Goal: Check status

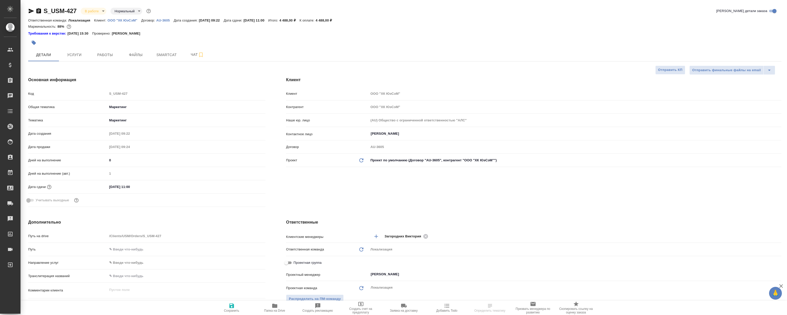
select select "RU"
click at [156, 53] on span "Smartcat" at bounding box center [166, 55] width 25 height 6
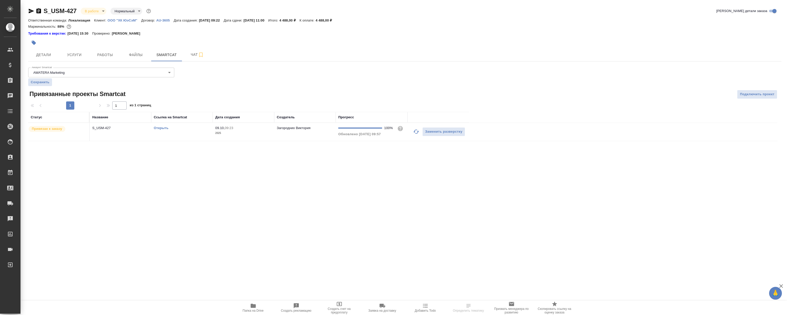
click at [161, 128] on link "Открыть" at bounding box center [161, 128] width 15 height 4
click at [161, 126] on link "Открыть" at bounding box center [161, 128] width 15 height 4
click at [166, 129] on link "Открыть" at bounding box center [161, 128] width 15 height 4
click at [100, 57] on span "Работы" at bounding box center [105, 55] width 25 height 6
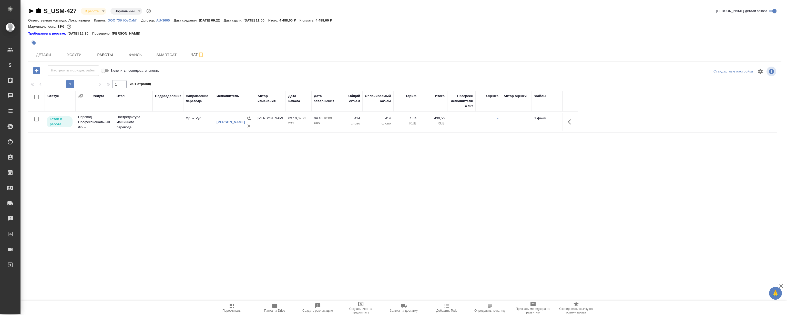
drag, startPoint x: 305, startPoint y: 178, endPoint x: 124, endPoint y: 62, distance: 215.1
click at [305, 178] on div "Статус Услуга Этап Подразделение Направление перевода Исполнитель Автор изменен…" at bounding box center [402, 148] width 749 height 115
click at [166, 181] on div "Статус Услуга Этап Подразделение Направление перевода Исполнитель Автор изменен…" at bounding box center [402, 148] width 749 height 115
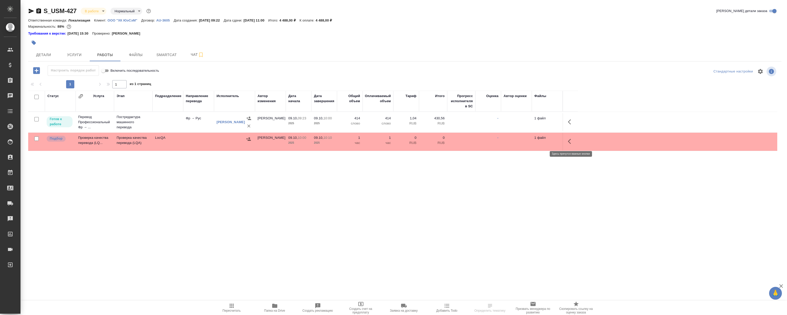
click at [572, 139] on icon "button" at bounding box center [571, 141] width 6 height 6
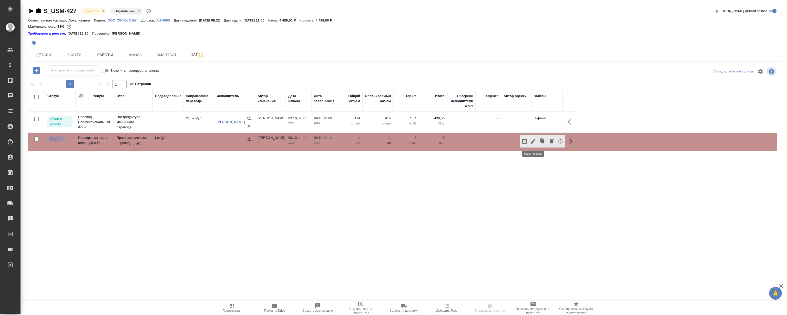
click at [534, 141] on icon "button" at bounding box center [533, 141] width 5 height 5
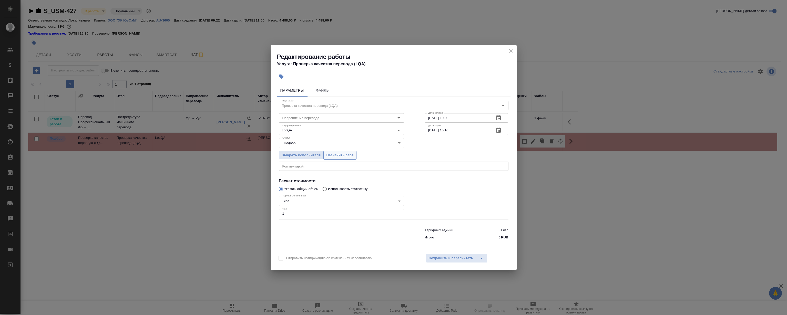
click at [331, 156] on span "Назначить себя" at bounding box center [339, 155] width 27 height 6
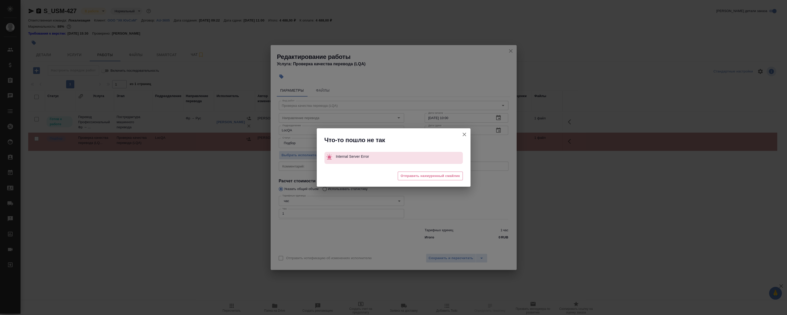
click at [511, 48] on div "Что-то пошло не так Internal Server Error 🥲 Отправить нахмуренный смайлик" at bounding box center [393, 157] width 787 height 315
click at [464, 135] on icon "button" at bounding box center [465, 135] width 4 height 4
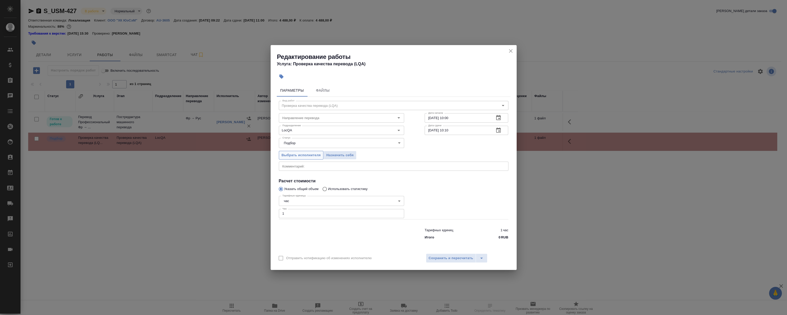
click at [312, 157] on span "Выбрать исполнителя" at bounding box center [301, 155] width 39 height 6
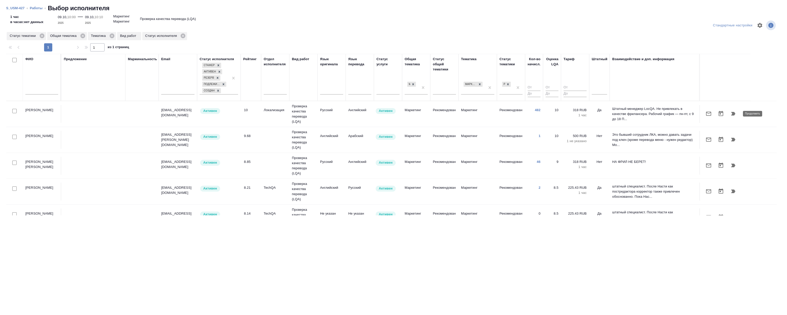
click at [731, 114] on icon "button" at bounding box center [733, 114] width 6 height 6
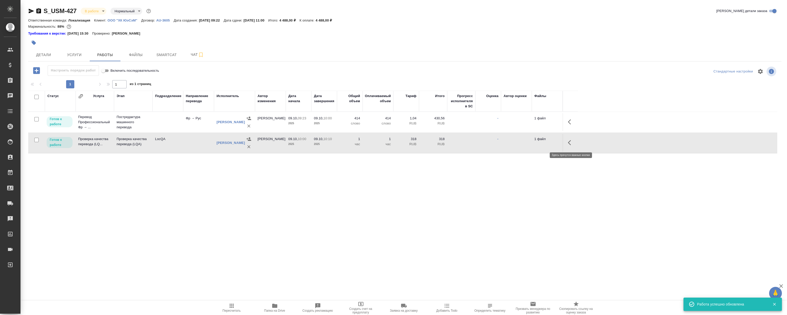
click at [573, 141] on icon "button" at bounding box center [571, 143] width 6 height 6
click at [536, 141] on icon "button" at bounding box center [533, 143] width 6 height 6
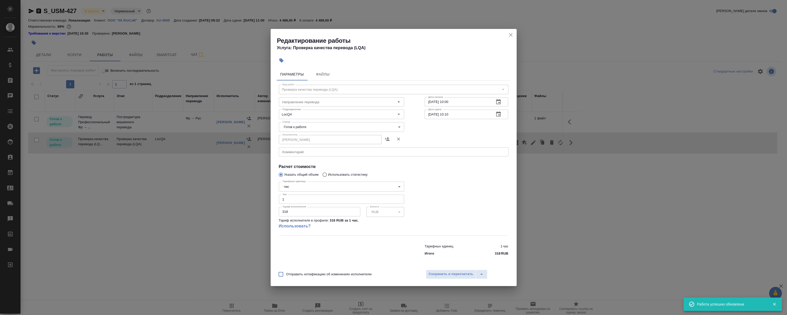
click at [318, 124] on body "🙏 .cls-1 fill:#fff; AWATERA Magerramov Ruslan Клиенты Спецификации Заказы 0 Чат…" at bounding box center [393, 157] width 787 height 315
click at [302, 153] on li "Сдан" at bounding box center [341, 153] width 125 height 9
type input "closed"
click at [446, 270] on button "Сохранить и пересчитать" at bounding box center [451, 274] width 50 height 9
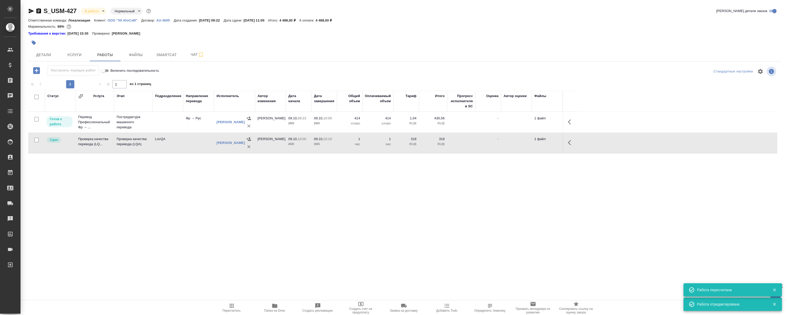
click at [158, 218] on div "S_USM-427 В работе inProgress Нормальный normal Кратко детали заказа Ответствен…" at bounding box center [404, 109] width 759 height 219
click at [569, 141] on icon "button" at bounding box center [571, 143] width 6 height 6
click at [532, 140] on icon "button" at bounding box center [533, 143] width 6 height 6
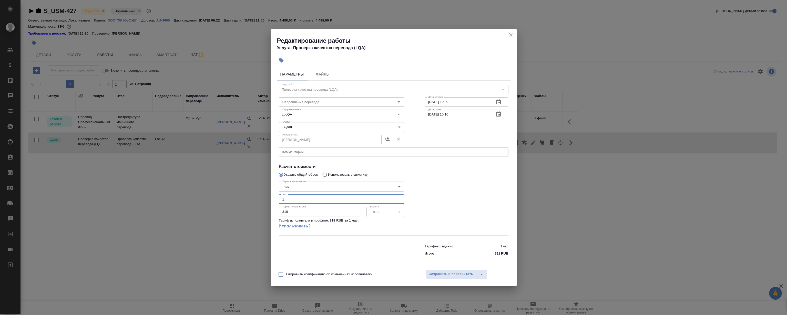
click at [290, 200] on input "1" at bounding box center [341, 199] width 125 height 9
type input "0.2"
click at [439, 269] on div "Отправить нотификацию об изменениях исполнителю Сохранить и пересчитать" at bounding box center [394, 277] width 246 height 20
click at [444, 274] on span "Сохранить и пересчитать" at bounding box center [451, 274] width 45 height 6
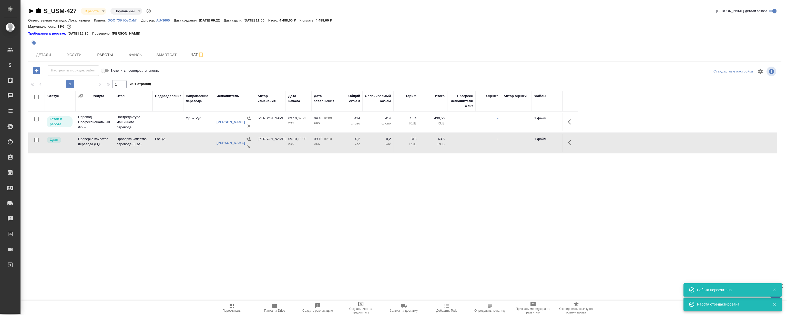
click at [360, 244] on div ".cls-1 fill:#fff; AWATERA Magerramov Ruslan Клиенты Спецификации Заказы 0 Чаты …" at bounding box center [393, 157] width 787 height 315
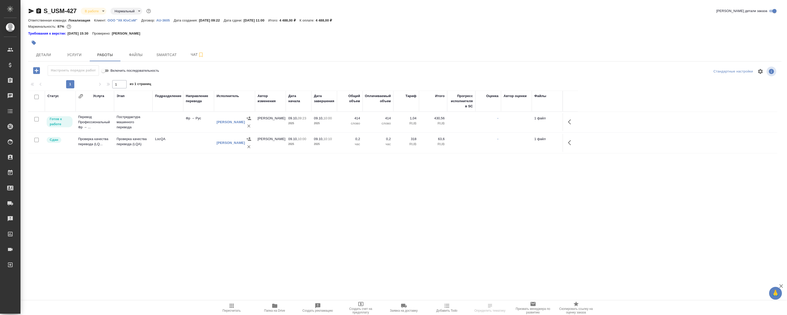
click at [186, 183] on div "Статус Услуга Этап Подразделение Направление перевода Исполнитель Автор изменен…" at bounding box center [402, 148] width 749 height 115
click at [192, 187] on div "Статус Услуга Этап Подразделение Направление перевода Исполнитель Автор изменен…" at bounding box center [402, 148] width 749 height 115
drag, startPoint x: 215, startPoint y: 199, endPoint x: 171, endPoint y: 200, distance: 43.6
click at [215, 197] on div "Статус Услуга Этап Подразделение Направление перевода Исполнитель Автор изменен…" at bounding box center [402, 148] width 749 height 115
click at [158, 202] on div "Статус Услуга Этап Подразделение Направление перевода Исполнитель Автор изменен…" at bounding box center [402, 148] width 749 height 115
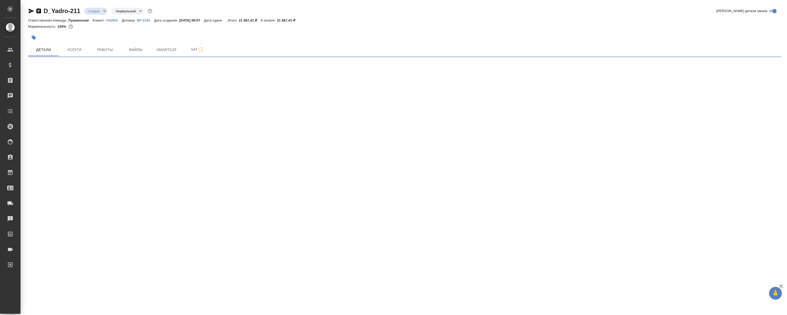
select select "RU"
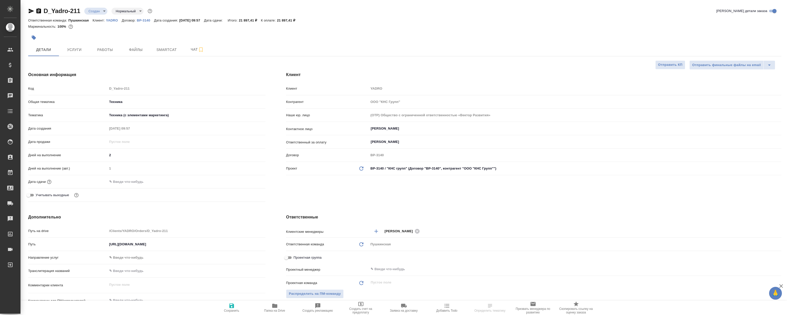
type textarea "x"
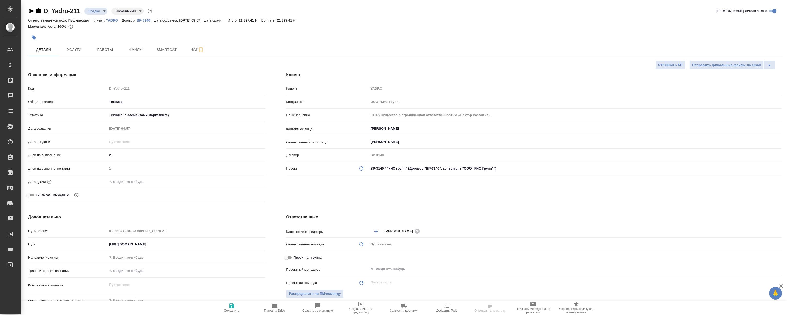
type textarea "x"
click at [130, 49] on span "Файлы" at bounding box center [136, 50] width 25 height 6
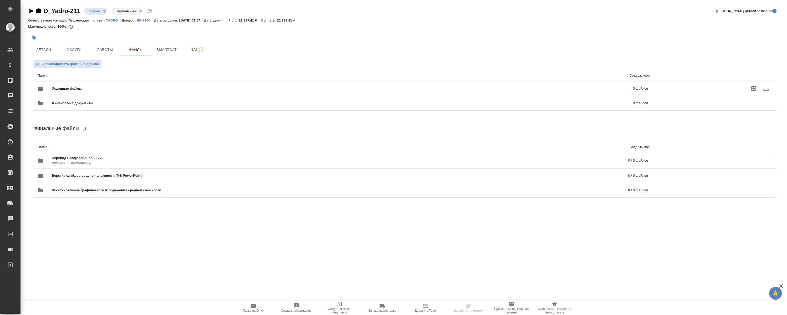
click at [154, 87] on span "Исходные файлы" at bounding box center [205, 88] width 306 height 5
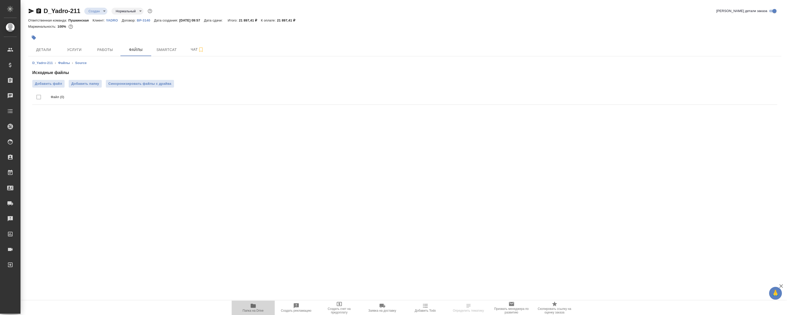
click at [253, 305] on icon "button" at bounding box center [253, 306] width 5 height 4
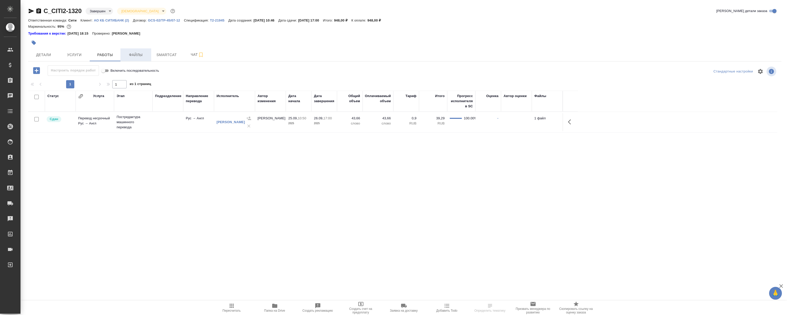
click at [141, 57] on span "Файлы" at bounding box center [136, 55] width 25 height 6
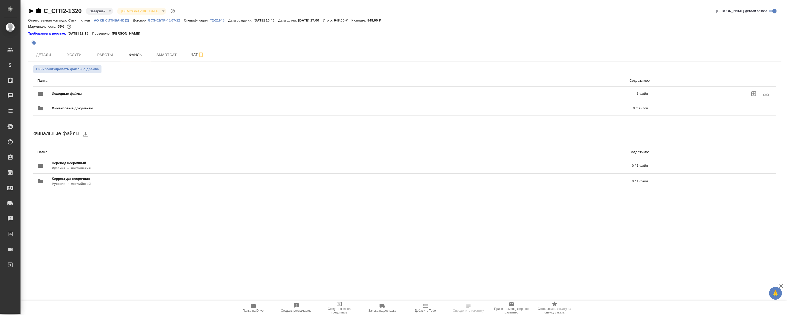
click at [132, 90] on div "Исходные файлы 1 файл" at bounding box center [342, 94] width 610 height 12
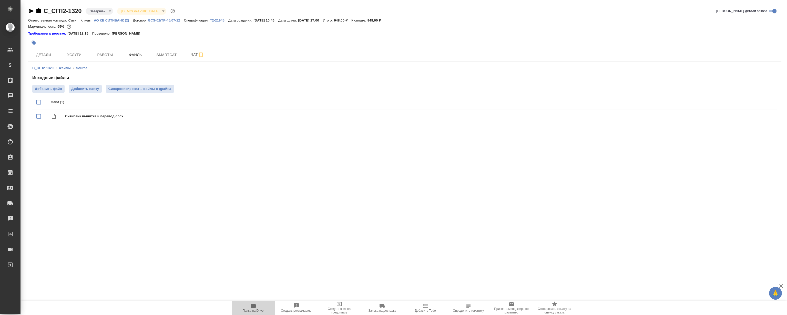
click at [253, 309] on span "Папка на Drive" at bounding box center [253, 311] width 21 height 4
click at [169, 60] on button "Smartcat" at bounding box center [166, 54] width 31 height 13
click at [170, 54] on span "Smartcat" at bounding box center [166, 55] width 25 height 6
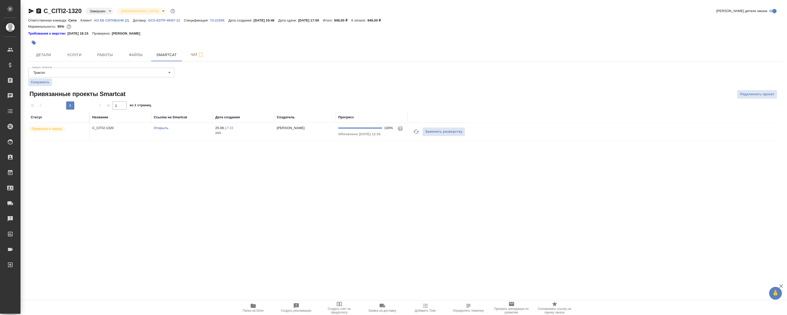
click at [163, 128] on link "Открыть" at bounding box center [161, 128] width 15 height 4
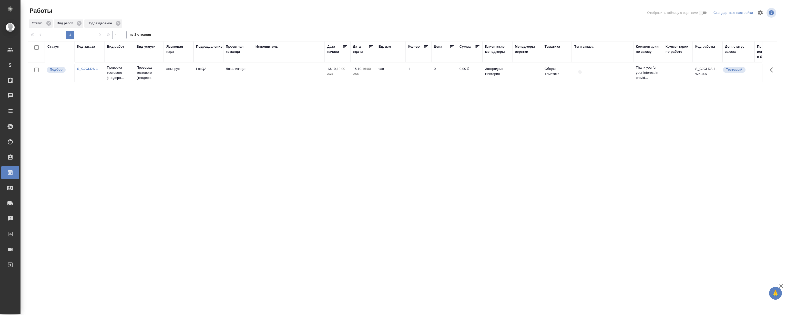
click at [206, 123] on div "Статус Код заказа Вид работ Вид услуги Языковая пара Подразделение Проектная ко…" at bounding box center [402, 133] width 749 height 185
